Goal: Task Accomplishment & Management: Use online tool/utility

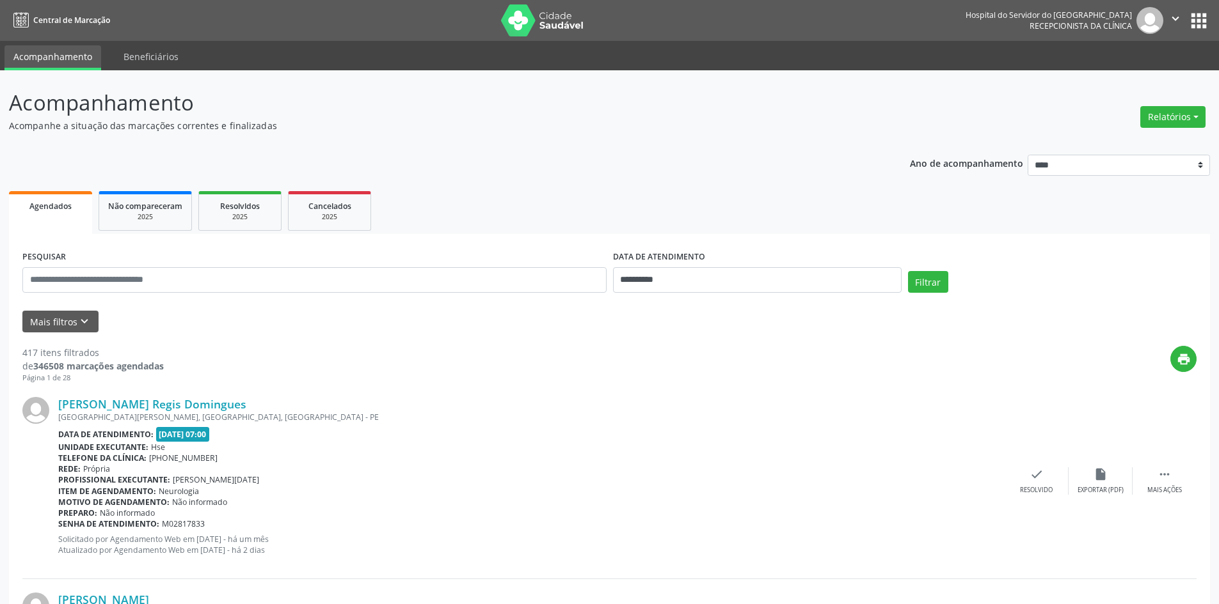
click at [1167, 114] on button "Relatórios" at bounding box center [1172, 117] width 65 height 22
click at [1116, 145] on link "Agendamentos" at bounding box center [1137, 145] width 138 height 18
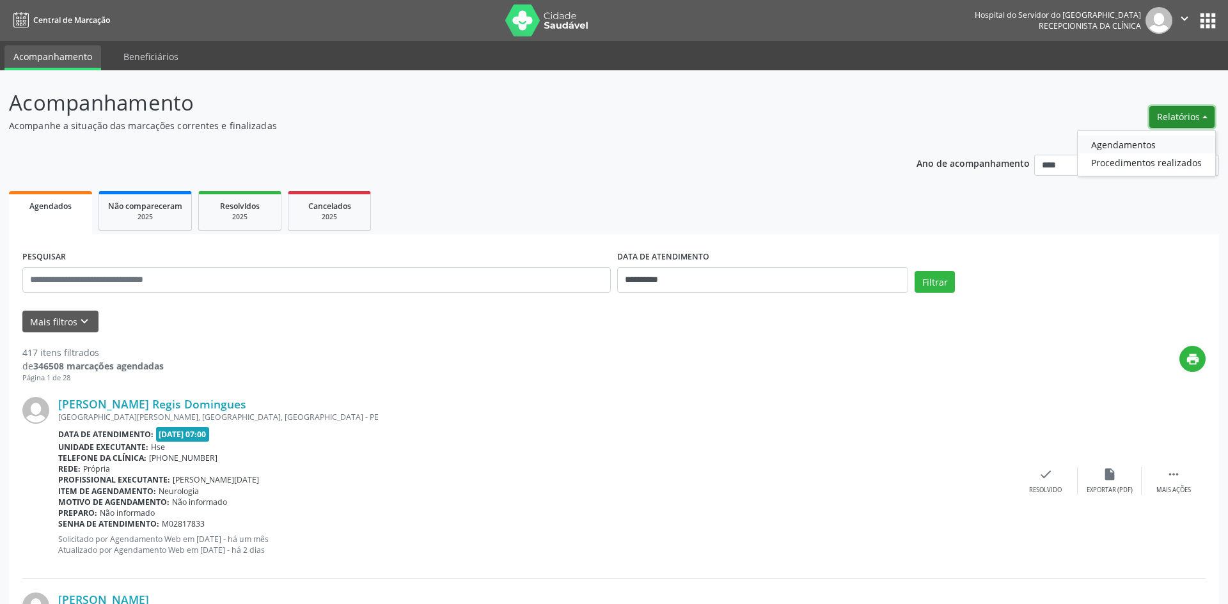
select select "*"
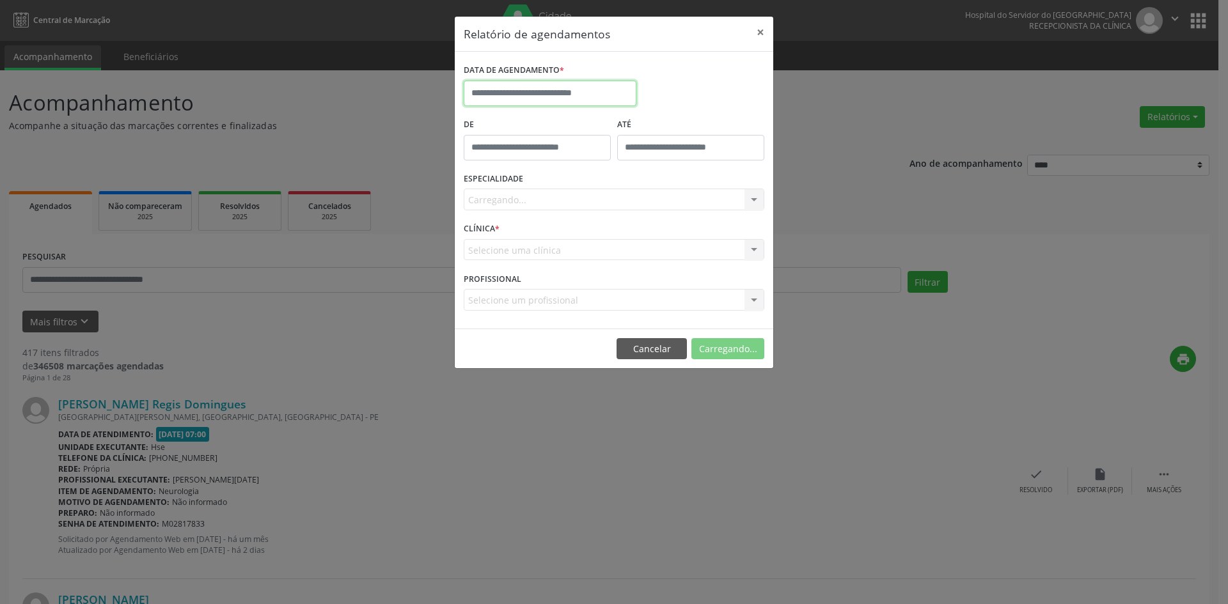
click at [537, 90] on input "text" at bounding box center [550, 94] width 173 height 26
click at [622, 161] on span "1" at bounding box center [618, 160] width 25 height 25
type input "**********"
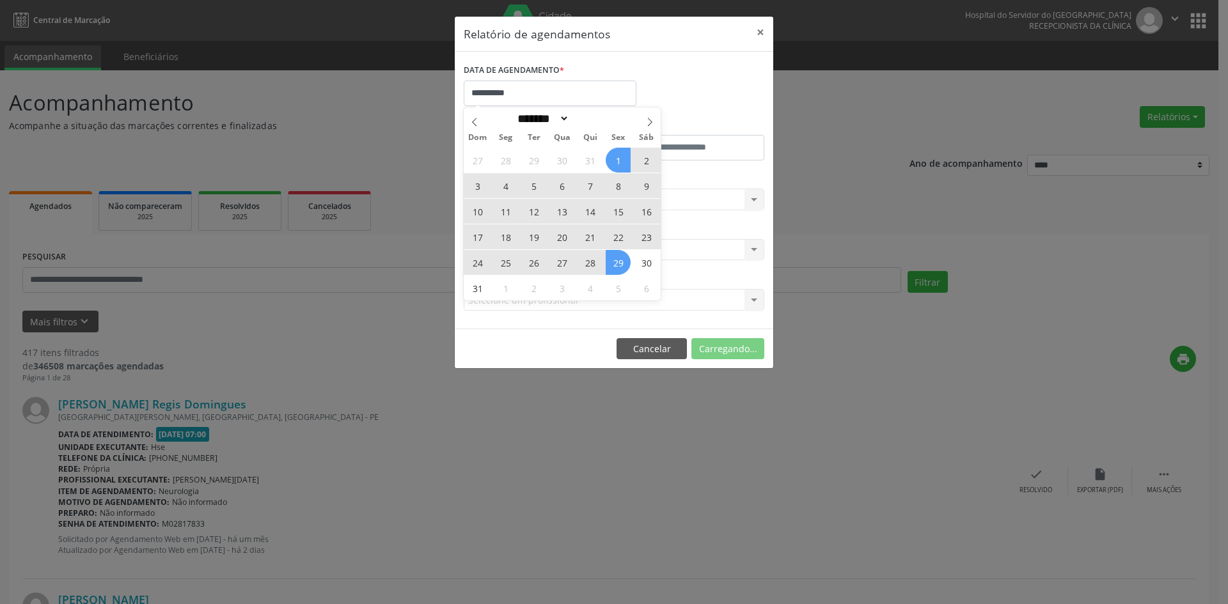
drag, startPoint x: 622, startPoint y: 161, endPoint x: 619, endPoint y: 264, distance: 103.0
click at [619, 264] on div "27 28 29 30 31 1 2 3 4 5 6 7 8 9 10 11 12 13 14 15 16 17 18 19 20 21 22 23 24 2…" at bounding box center [562, 224] width 197 height 154
click at [619, 264] on span "29" at bounding box center [618, 262] width 25 height 25
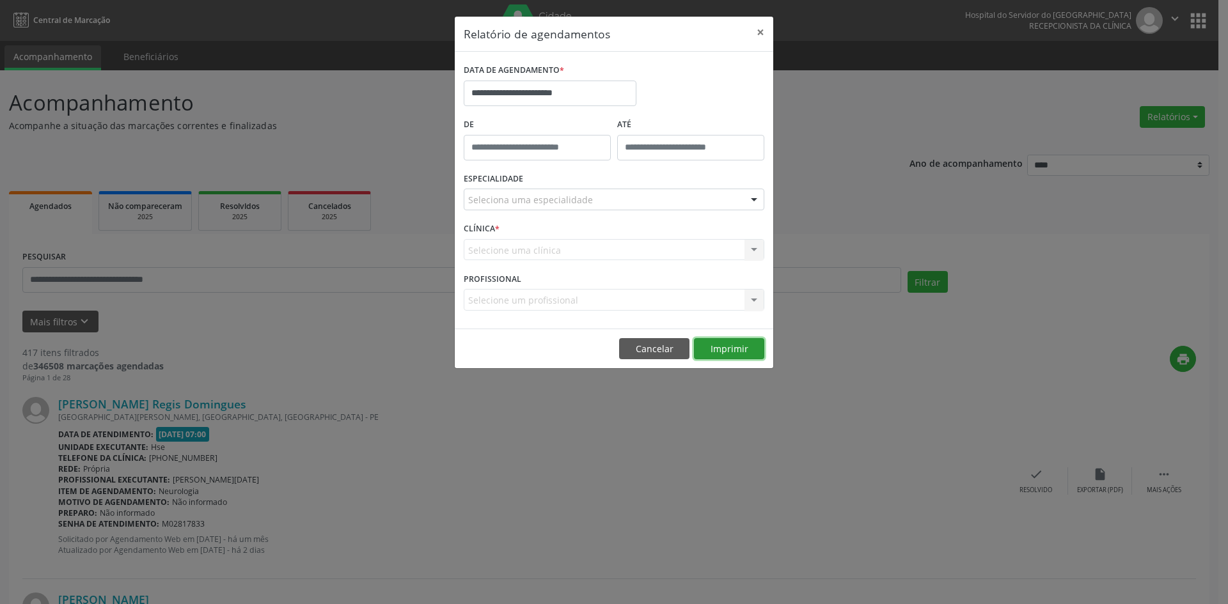
click at [723, 349] on button "Imprimir" at bounding box center [729, 349] width 70 height 22
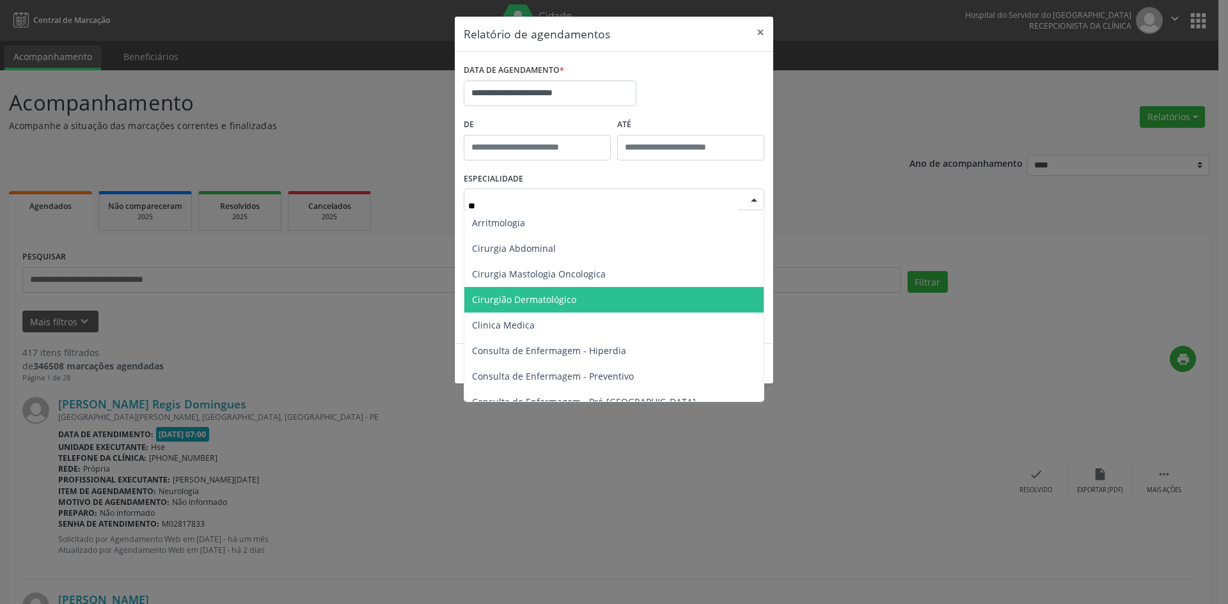
type input "*"
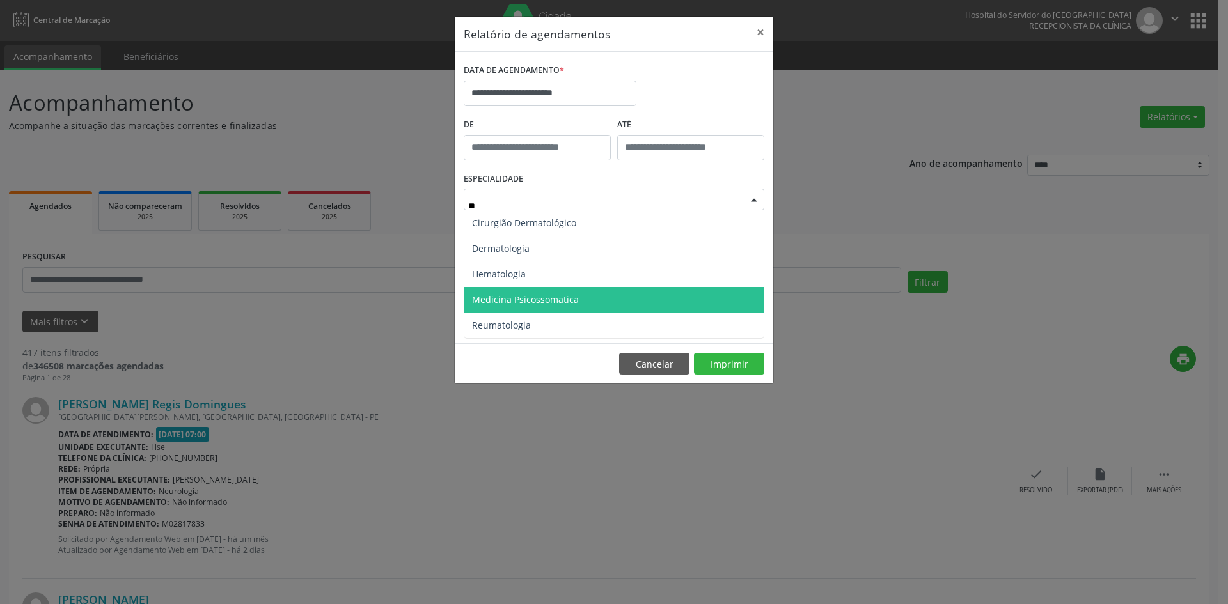
type input "*"
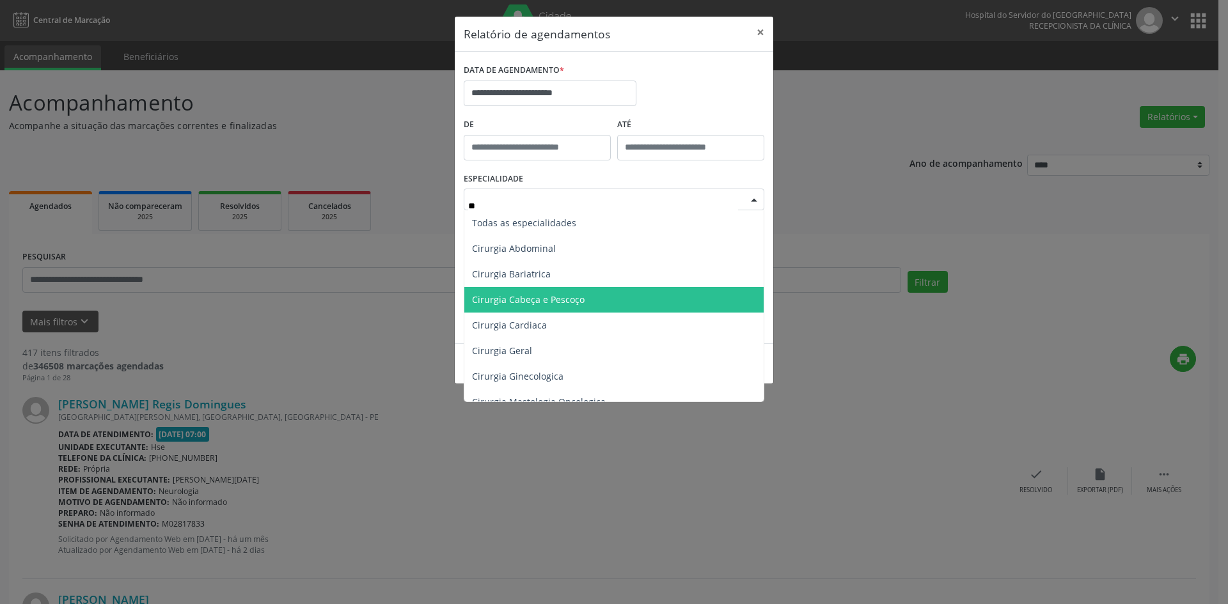
type input "***"
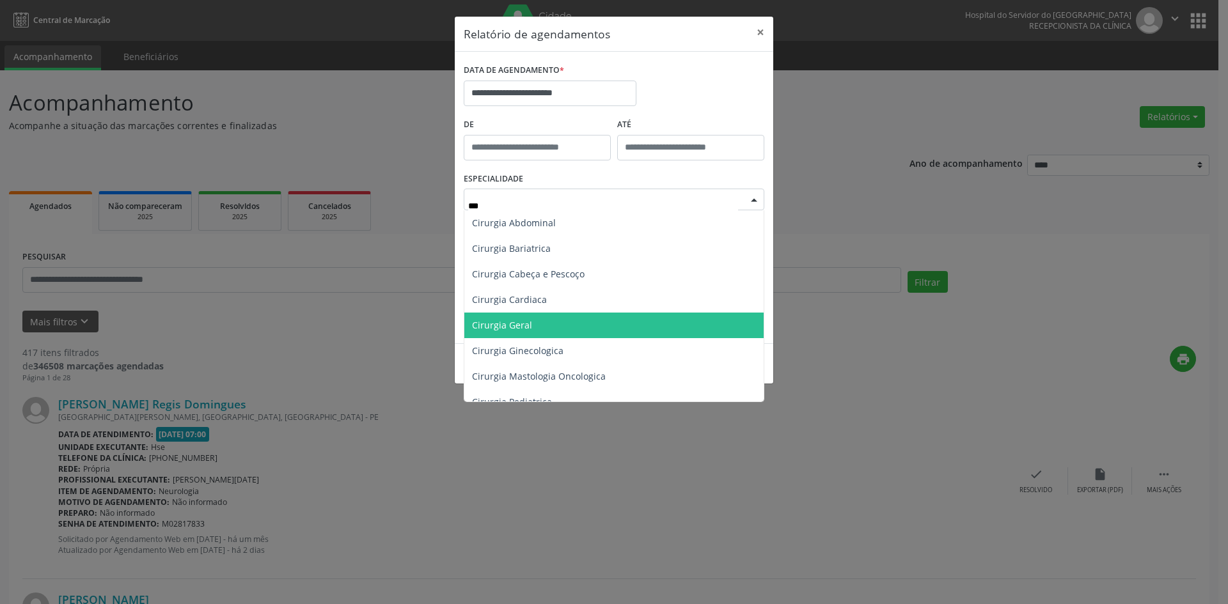
click at [609, 323] on span "Cirurgia Geral" at bounding box center [613, 326] width 299 height 26
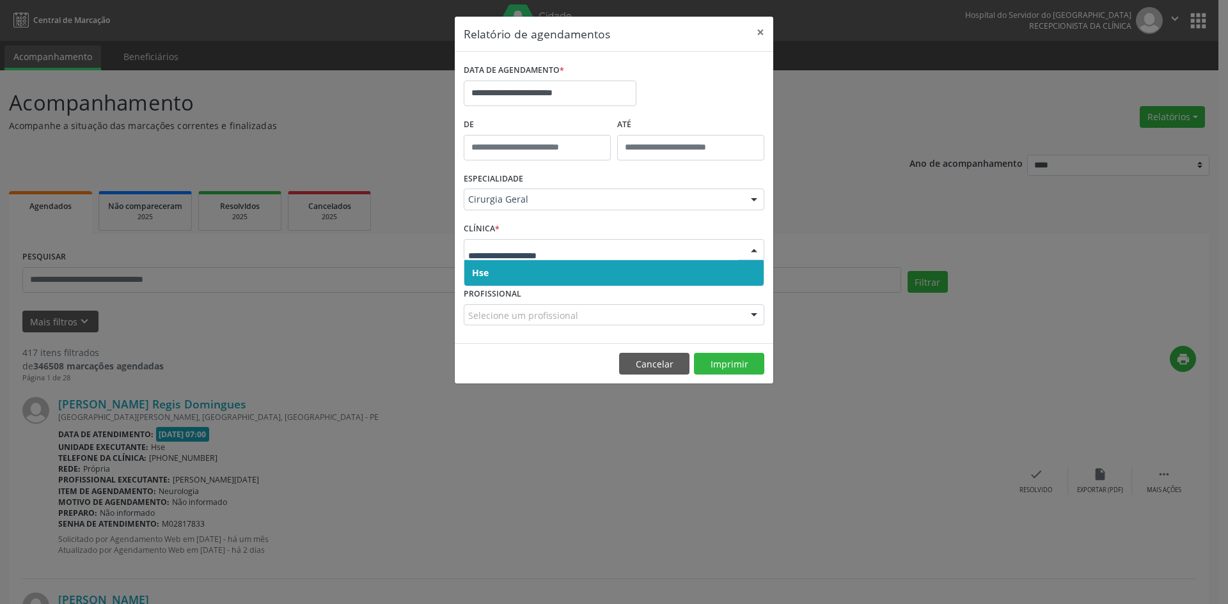
click at [679, 272] on span "Hse" at bounding box center [613, 273] width 299 height 26
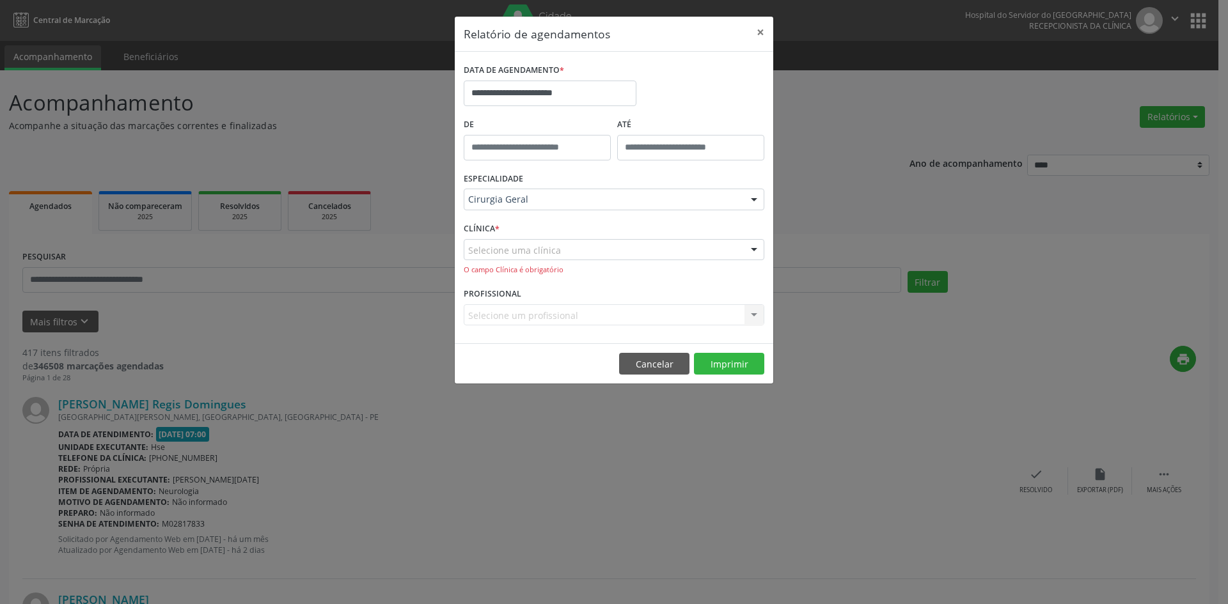
click at [677, 254] on div "Selecione uma clínica" at bounding box center [614, 250] width 301 height 22
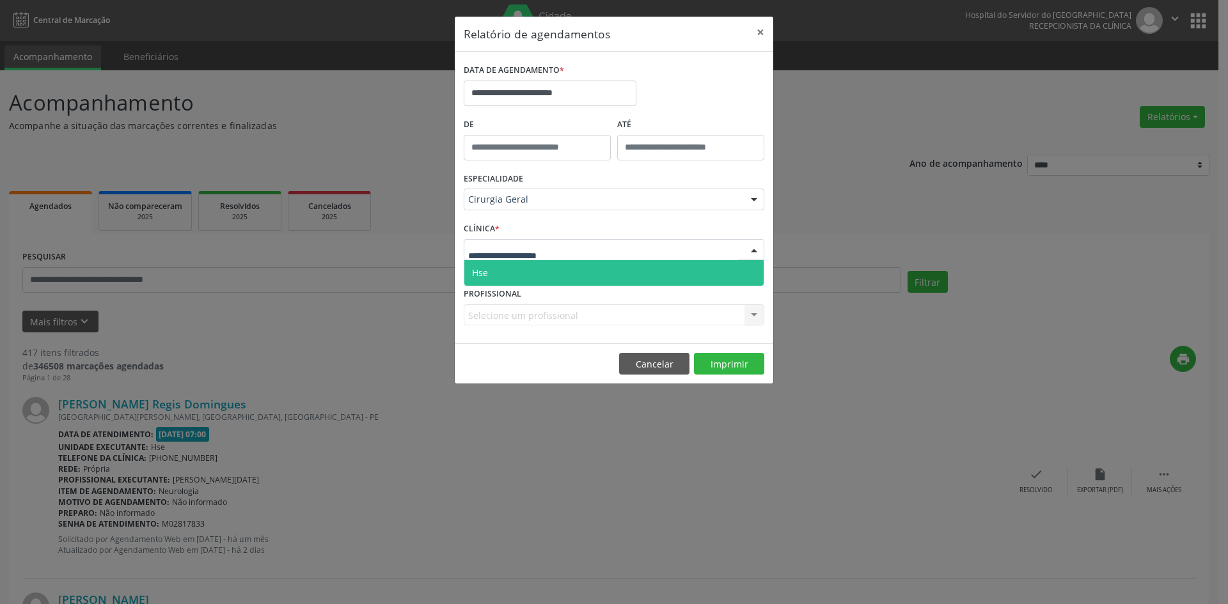
click at [678, 273] on span "Hse" at bounding box center [613, 273] width 299 height 26
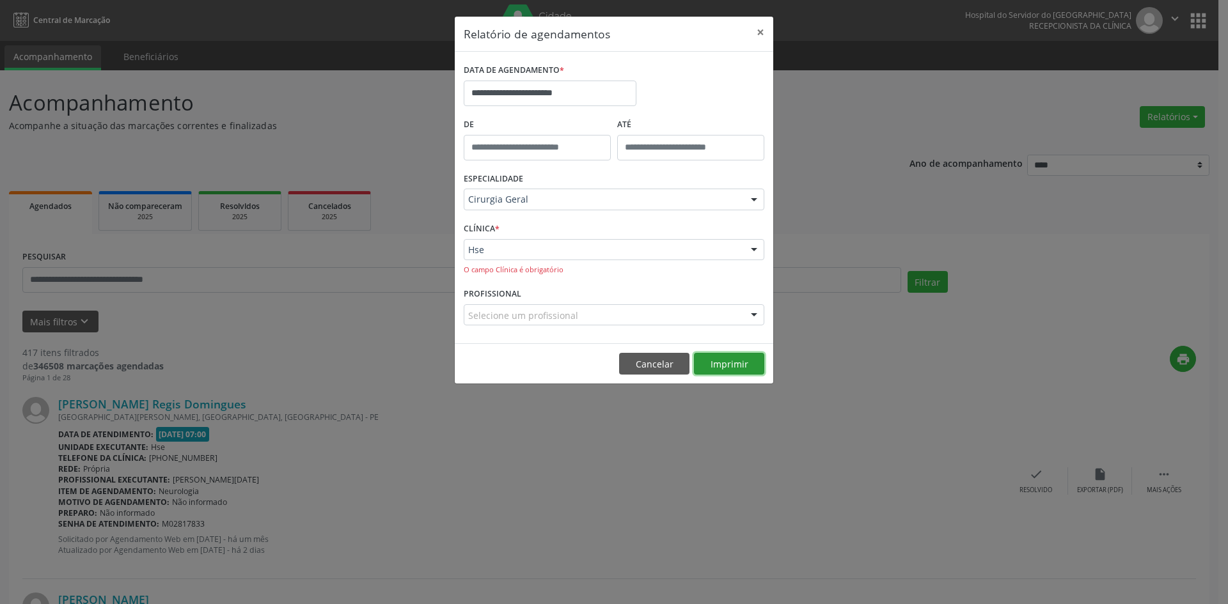
click at [720, 366] on button "Imprimir" at bounding box center [729, 364] width 70 height 22
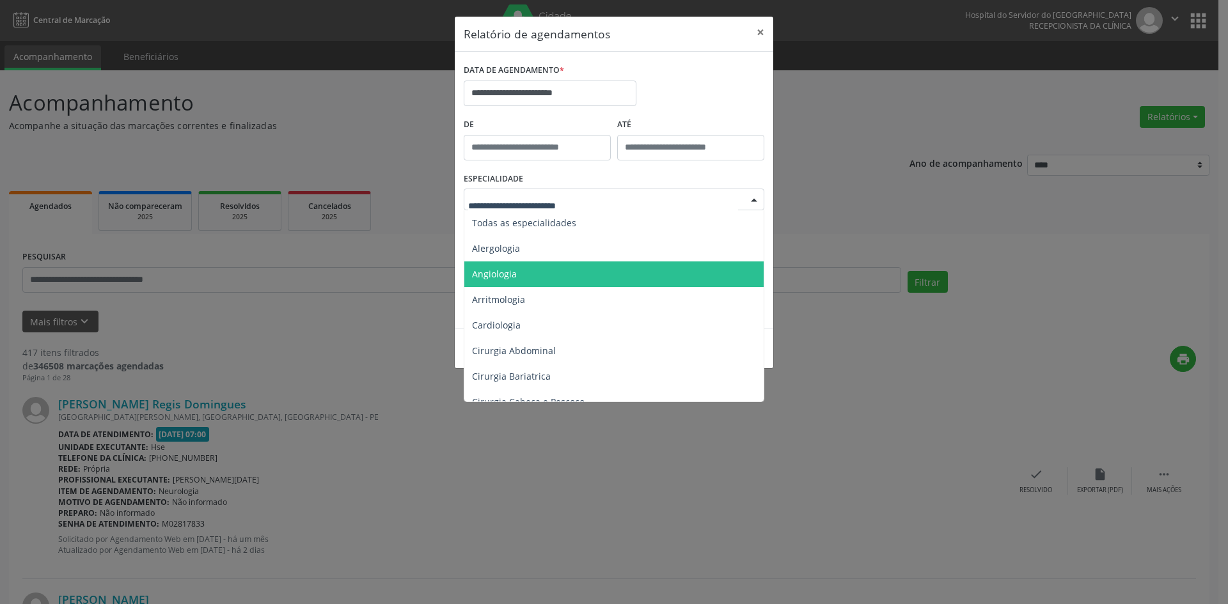
click at [539, 280] on span "Angiologia" at bounding box center [614, 275] width 301 height 26
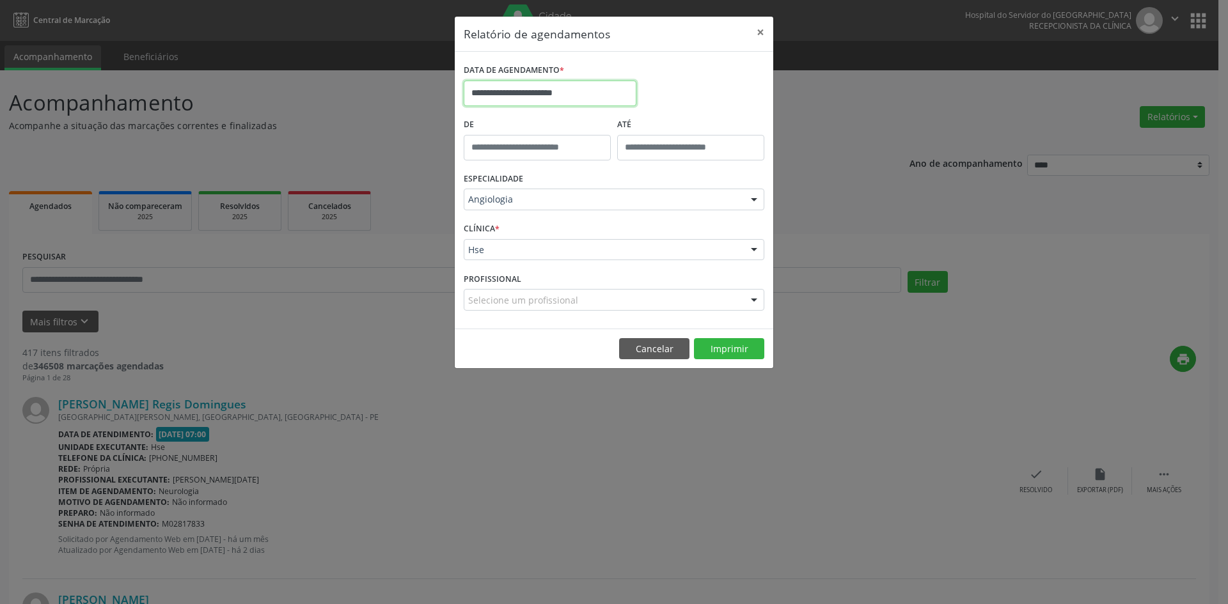
click at [597, 90] on input "**********" at bounding box center [550, 94] width 173 height 26
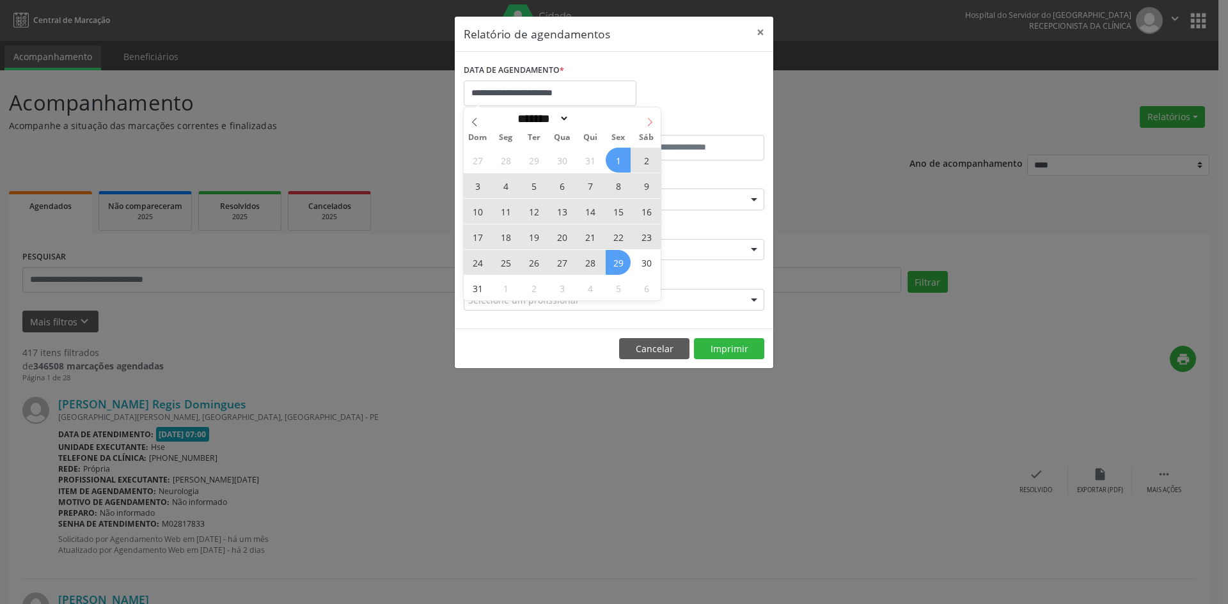
click at [652, 115] on span at bounding box center [650, 118] width 22 height 22
select select "*"
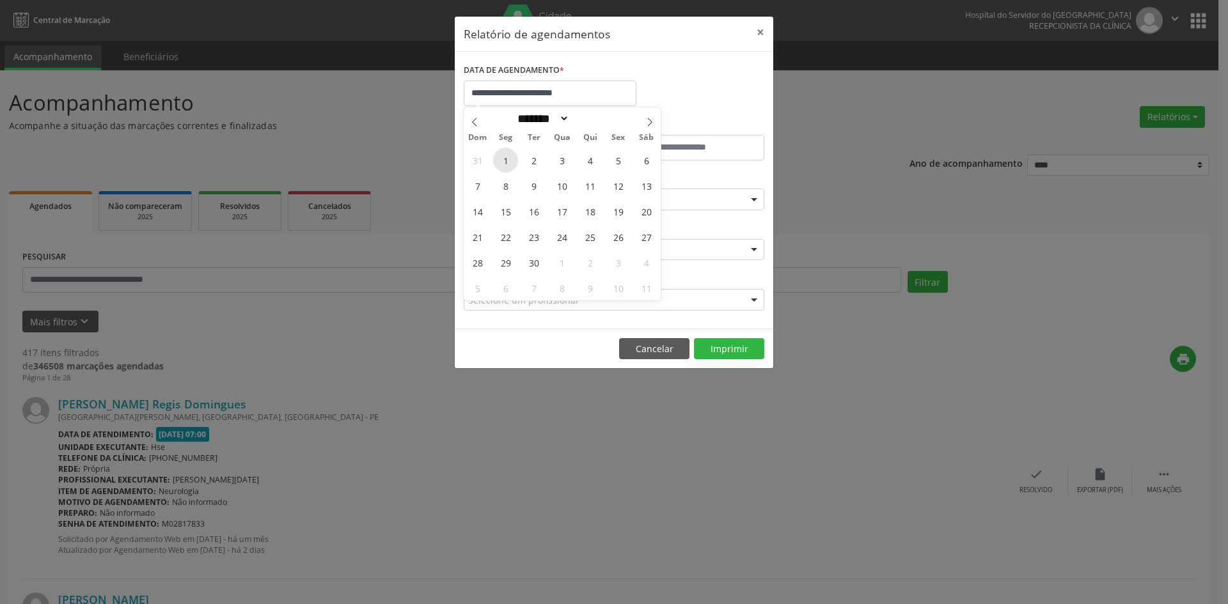
click at [506, 157] on span "1" at bounding box center [505, 160] width 25 height 25
type input "**********"
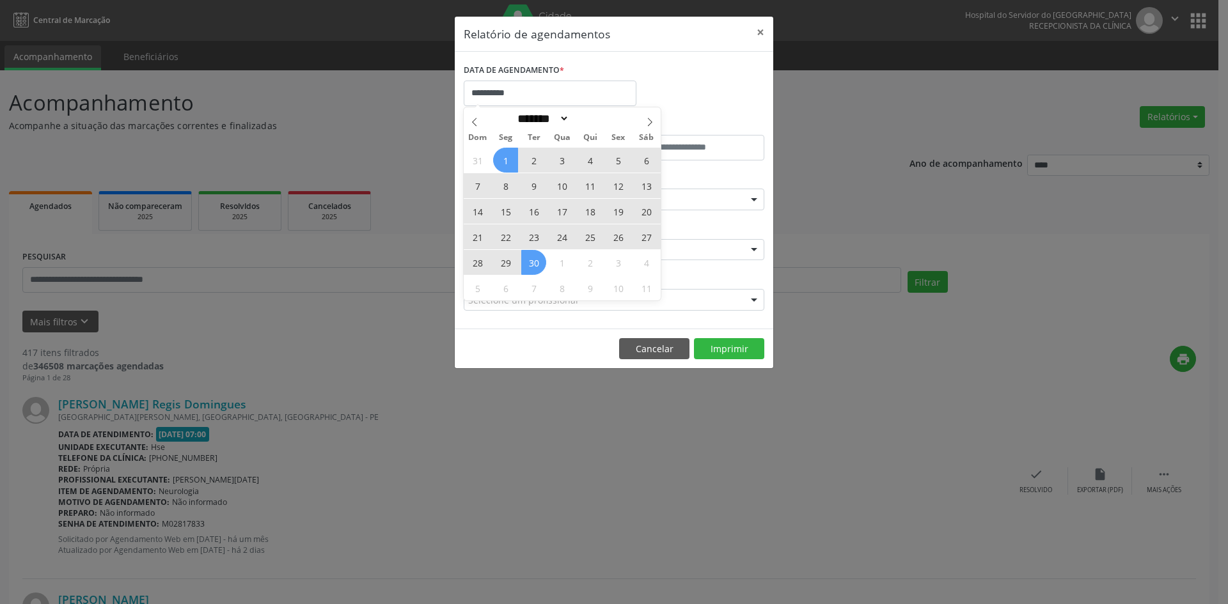
drag, startPoint x: 506, startPoint y: 157, endPoint x: 527, endPoint y: 260, distance: 105.8
click at [527, 260] on div "31 1 2 3 4 5 6 7 8 9 10 11 12 13 14 15 16 17 18 19 20 21 22 23 24 25 26 27 28 2…" at bounding box center [562, 224] width 197 height 154
click at [527, 260] on span "30" at bounding box center [533, 262] width 25 height 25
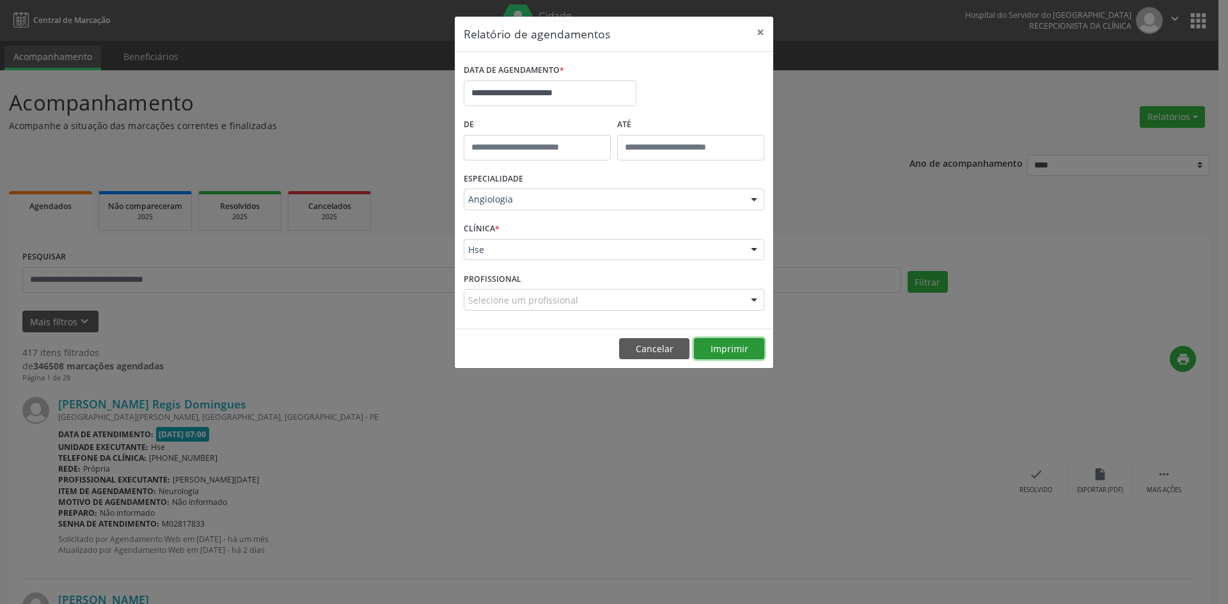
click at [726, 347] on button "Imprimir" at bounding box center [729, 349] width 70 height 22
click at [575, 96] on input "**********" at bounding box center [550, 94] width 173 height 26
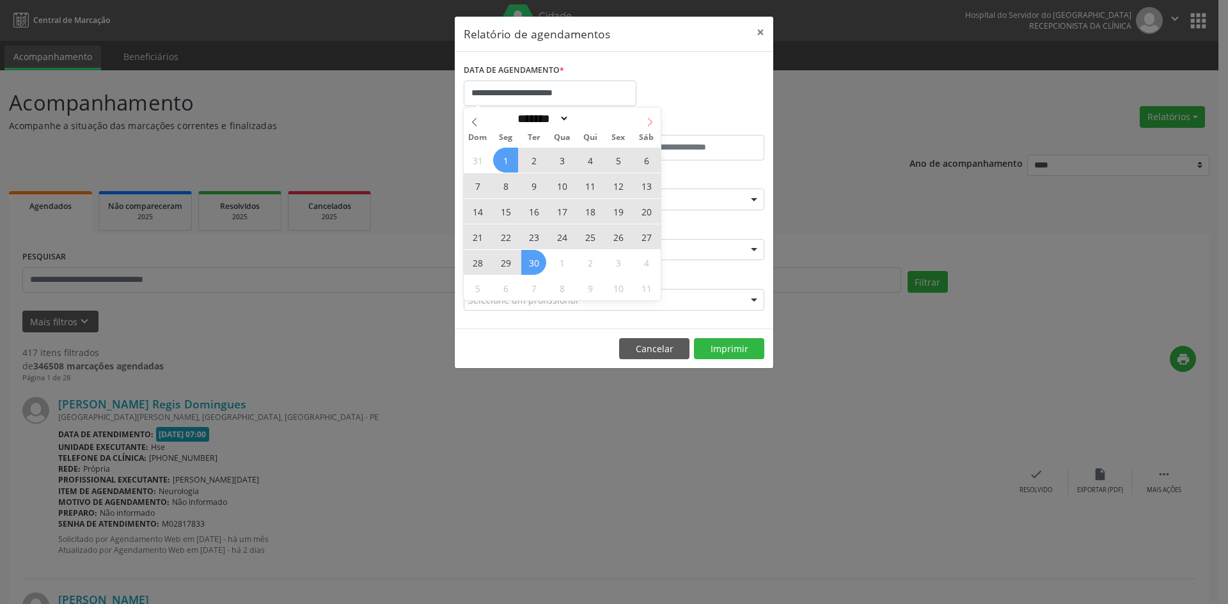
click at [652, 122] on icon at bounding box center [649, 122] width 9 height 9
select select "*"
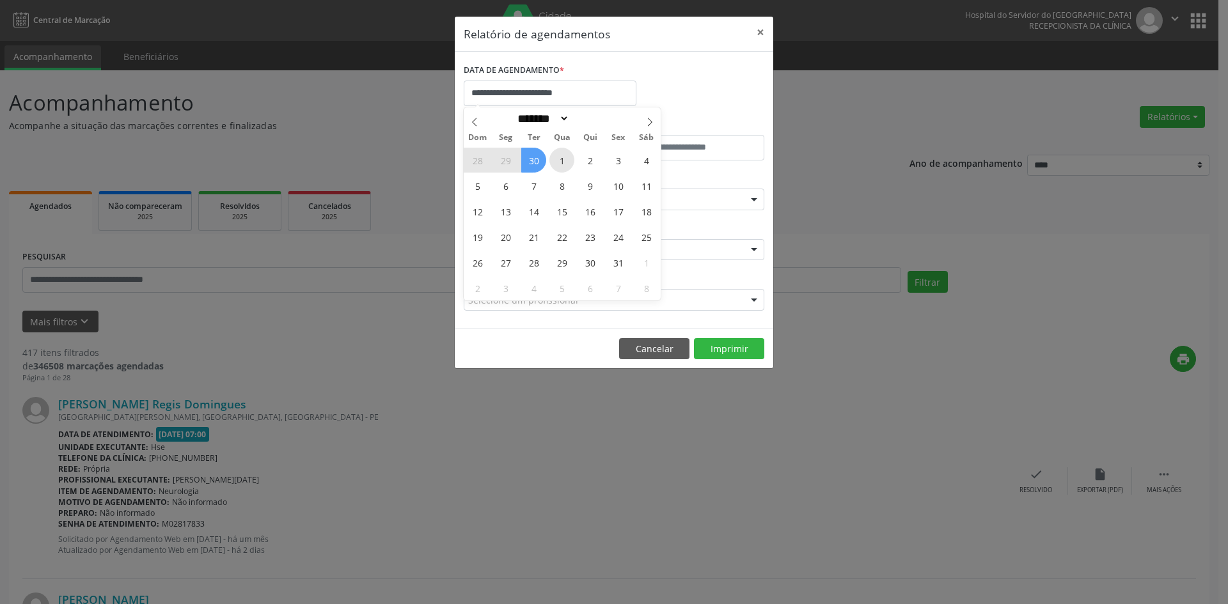
click at [565, 160] on span "1" at bounding box center [561, 160] width 25 height 25
type input "**********"
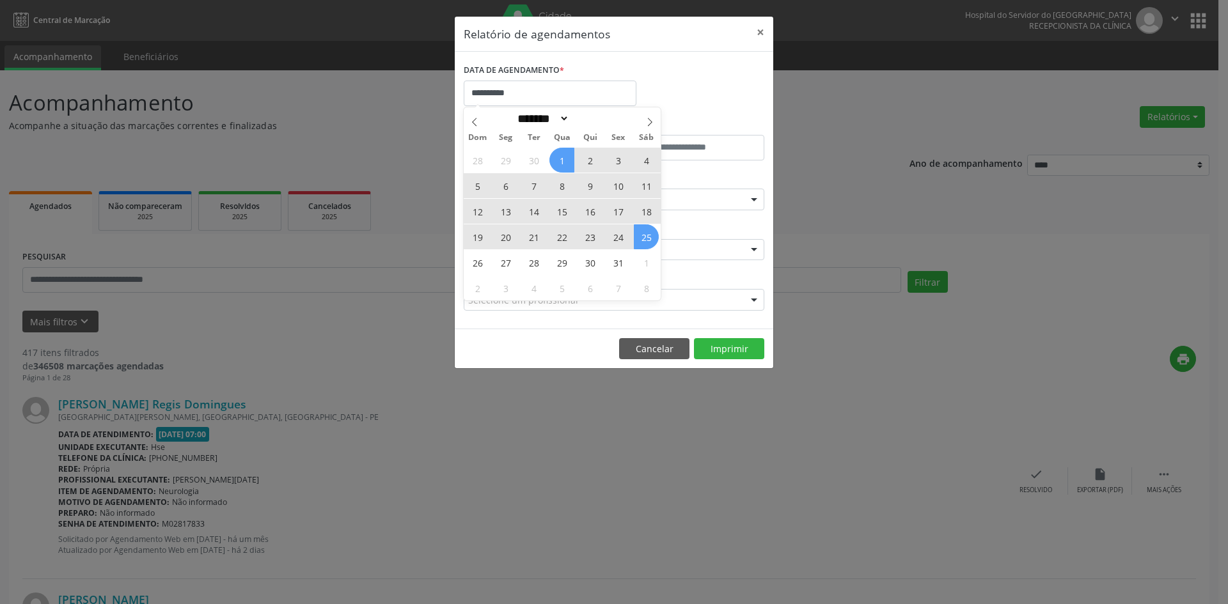
drag, startPoint x: 565, startPoint y: 160, endPoint x: 642, endPoint y: 232, distance: 105.0
click at [642, 232] on div "28 29 30 1 2 3 4 5 6 7 8 9 10 11 12 13 14 15 16 17 18 19 20 21 22 23 24 25 26 2…" at bounding box center [562, 224] width 197 height 154
click at [642, 232] on span "25" at bounding box center [646, 237] width 25 height 25
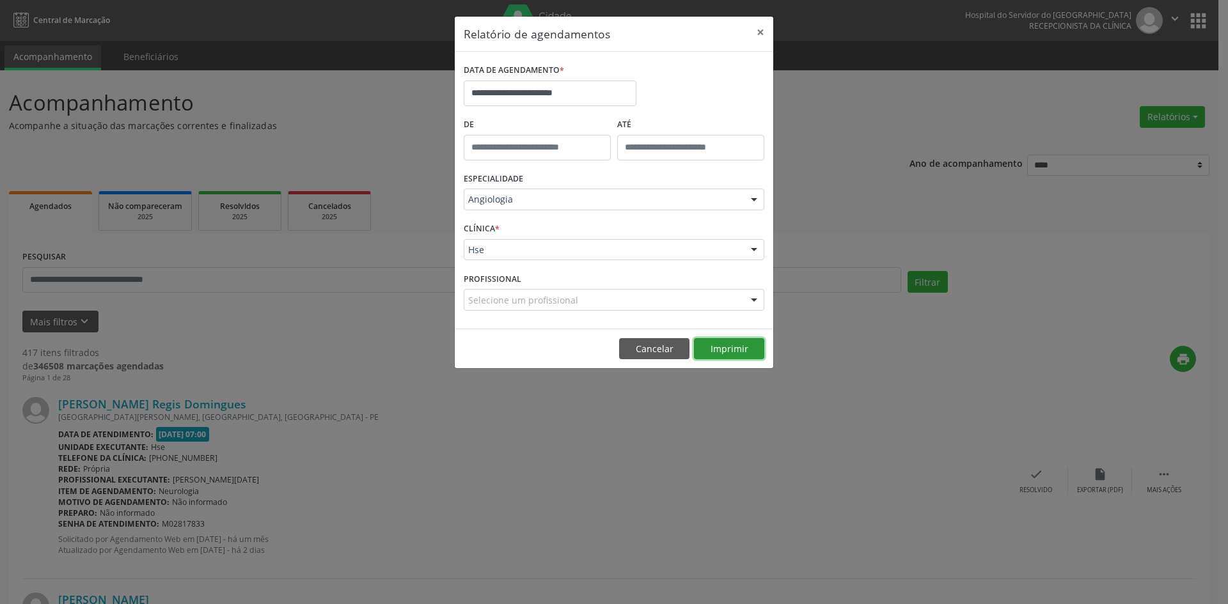
click at [718, 350] on button "Imprimir" at bounding box center [729, 349] width 70 height 22
click at [570, 91] on input "**********" at bounding box center [550, 94] width 173 height 26
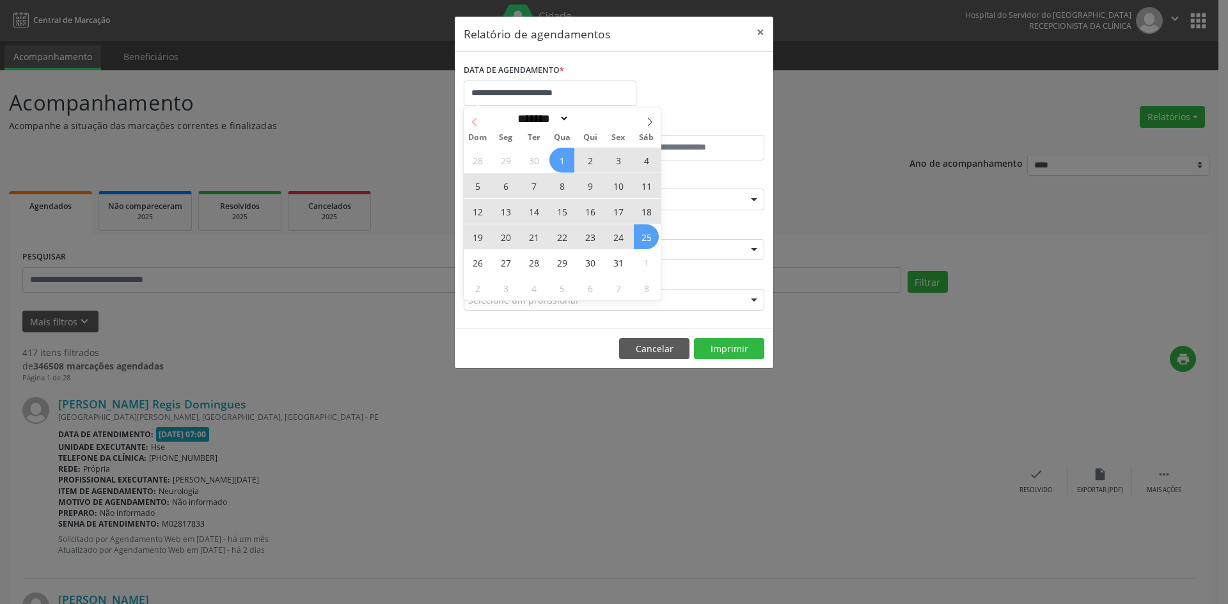
click at [473, 118] on icon at bounding box center [474, 122] width 9 height 9
select select "*"
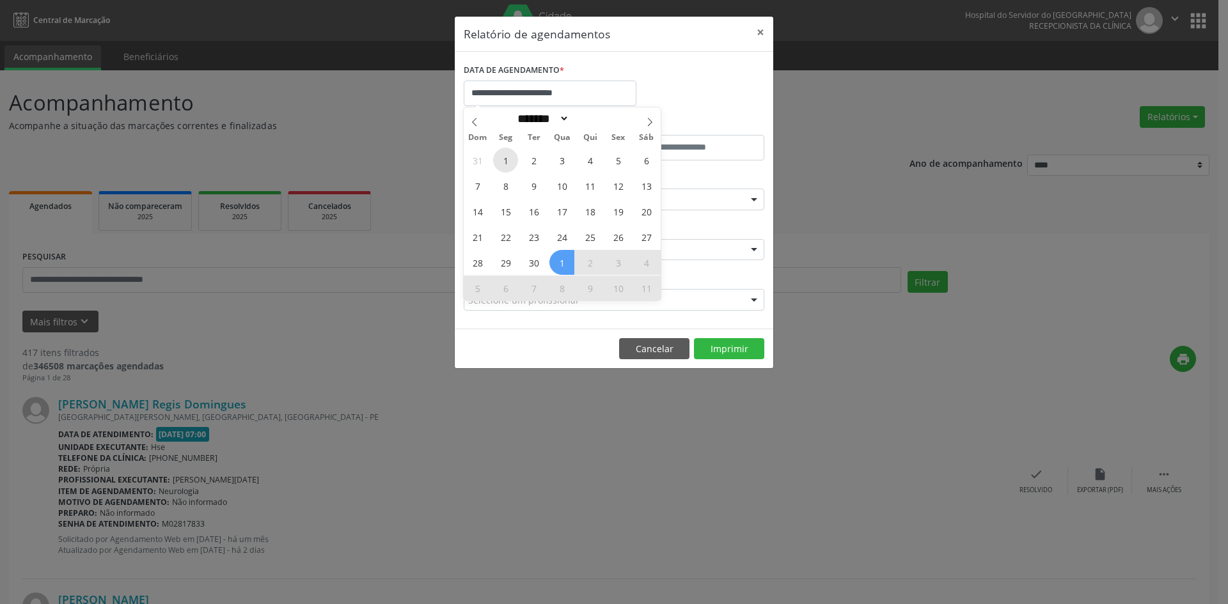
click at [505, 159] on span "1" at bounding box center [505, 160] width 25 height 25
type input "**********"
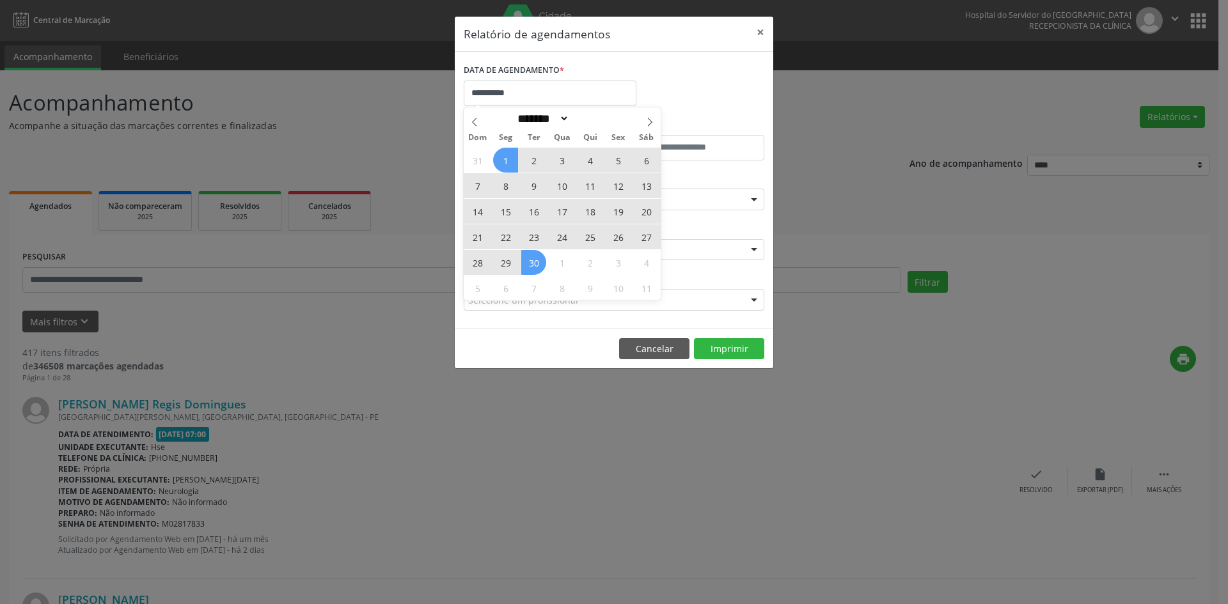
drag, startPoint x: 505, startPoint y: 159, endPoint x: 533, endPoint y: 255, distance: 100.6
click at [533, 255] on div "31 1 2 3 4 5 6 7 8 9 10 11 12 13 14 15 16 17 18 19 20 21 22 23 24 25 26 27 28 2…" at bounding box center [562, 224] width 197 height 154
click at [533, 255] on span "30" at bounding box center [533, 262] width 25 height 25
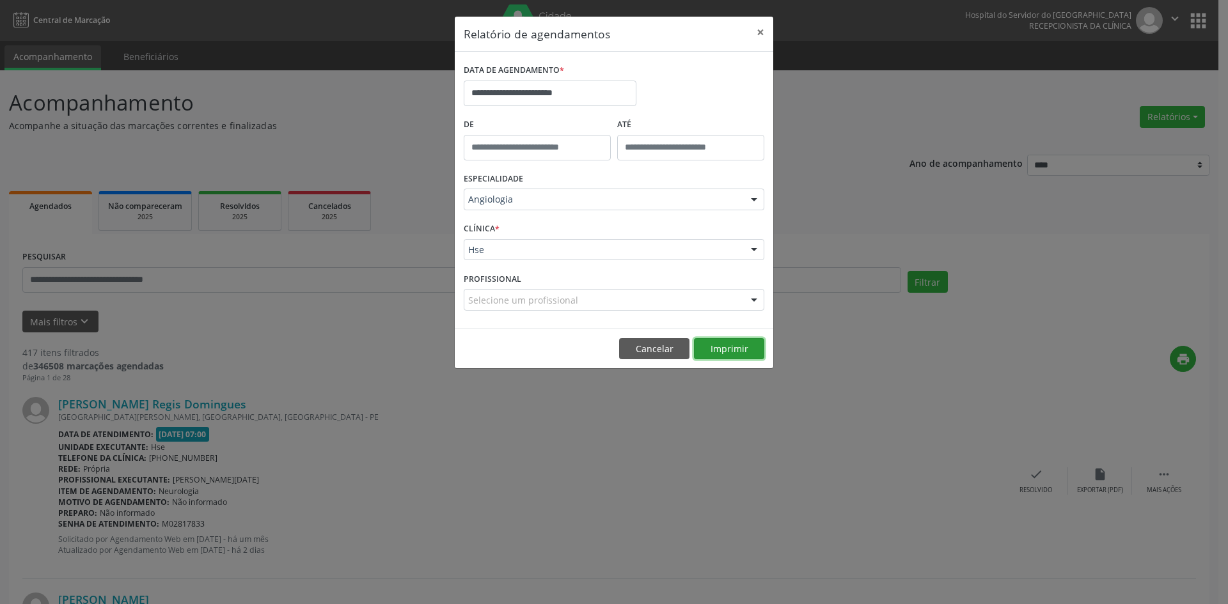
click at [722, 346] on button "Imprimir" at bounding box center [729, 349] width 70 height 22
